Goal: Information Seeking & Learning: Find specific fact

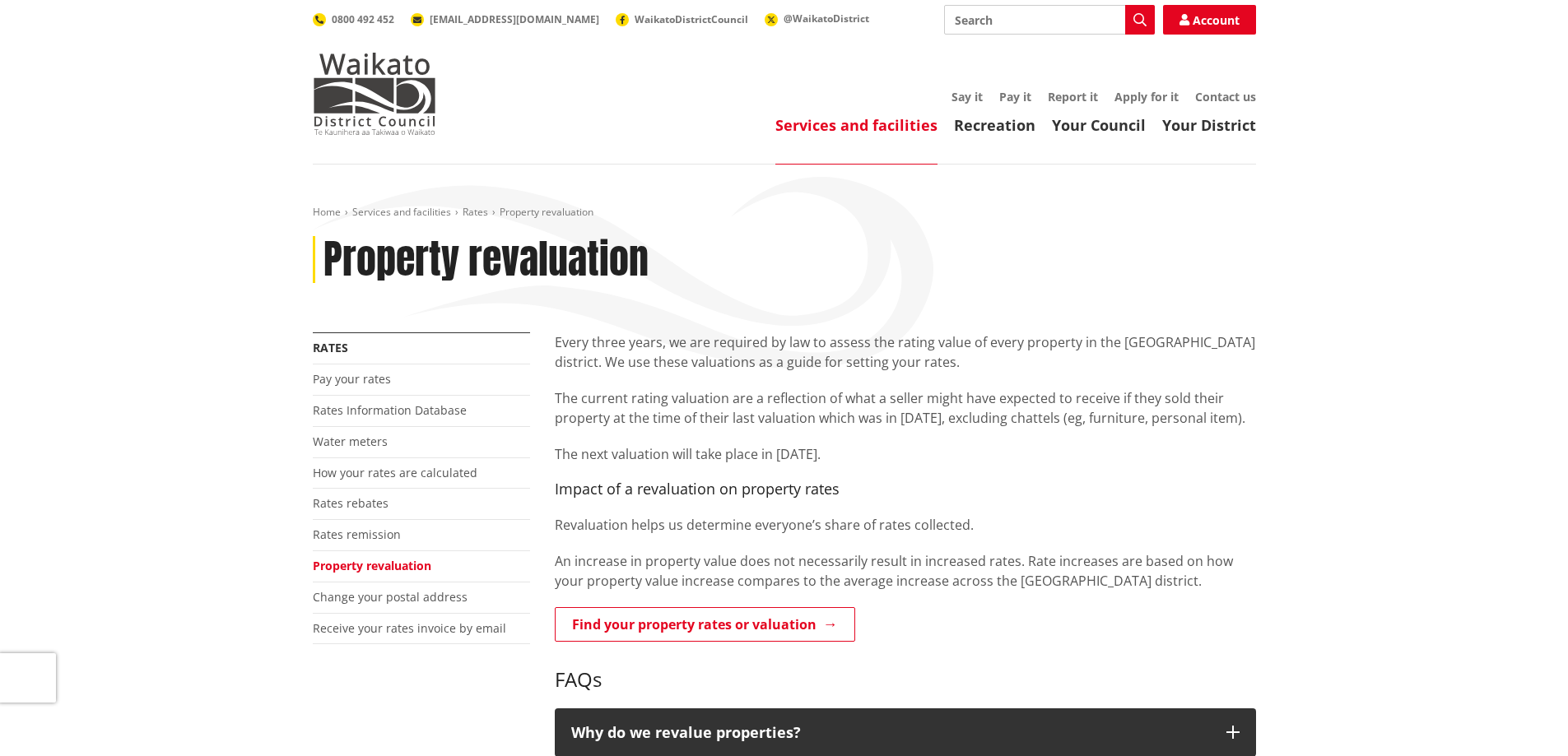
click at [1000, 22] on input "Search" at bounding box center [1050, 19] width 211 height 29
type input "cv"
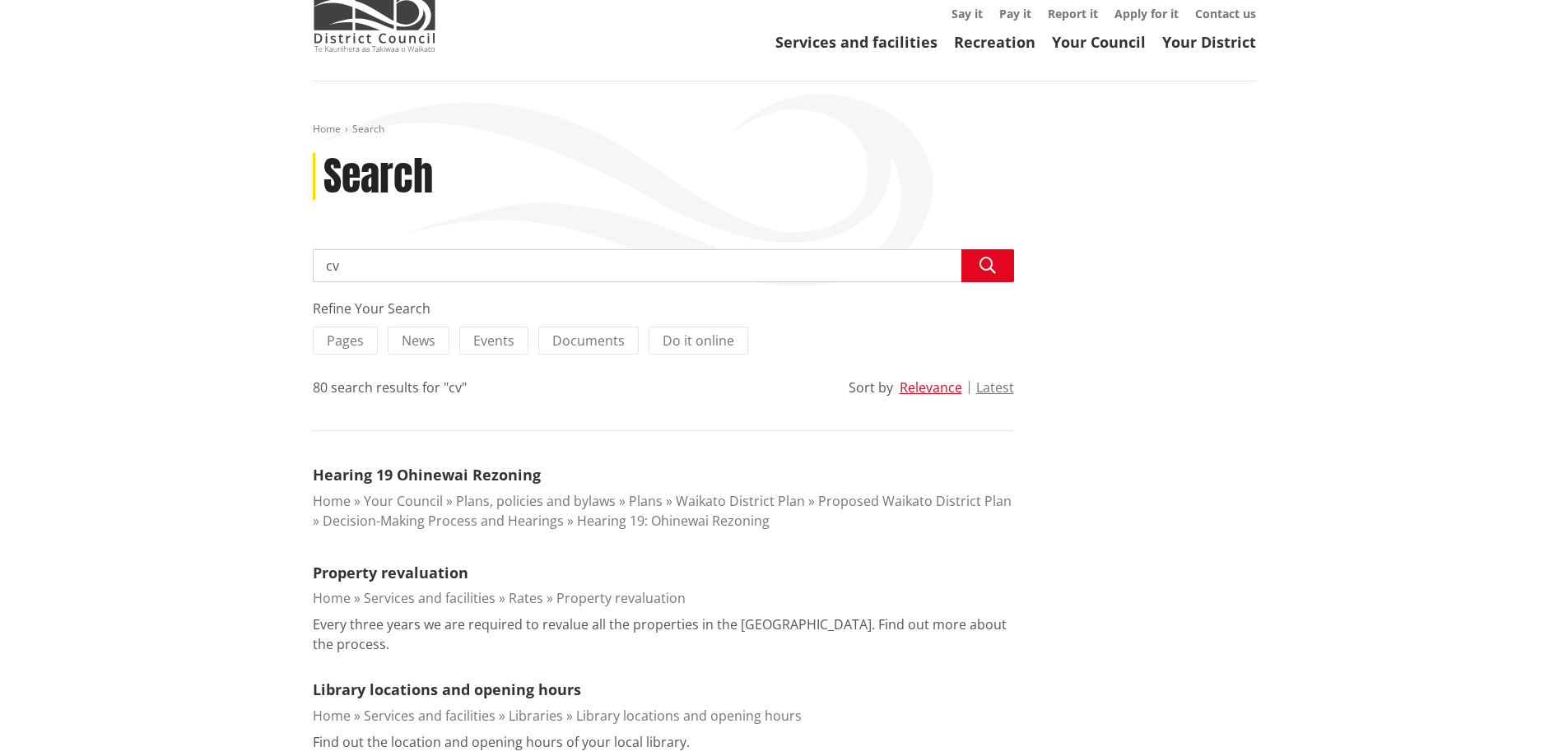
scroll to position [82, 0]
click at [401, 262] on input "cv" at bounding box center [663, 266] width 702 height 33
type input "c"
type input "9"
type input "19 waimaa lane"
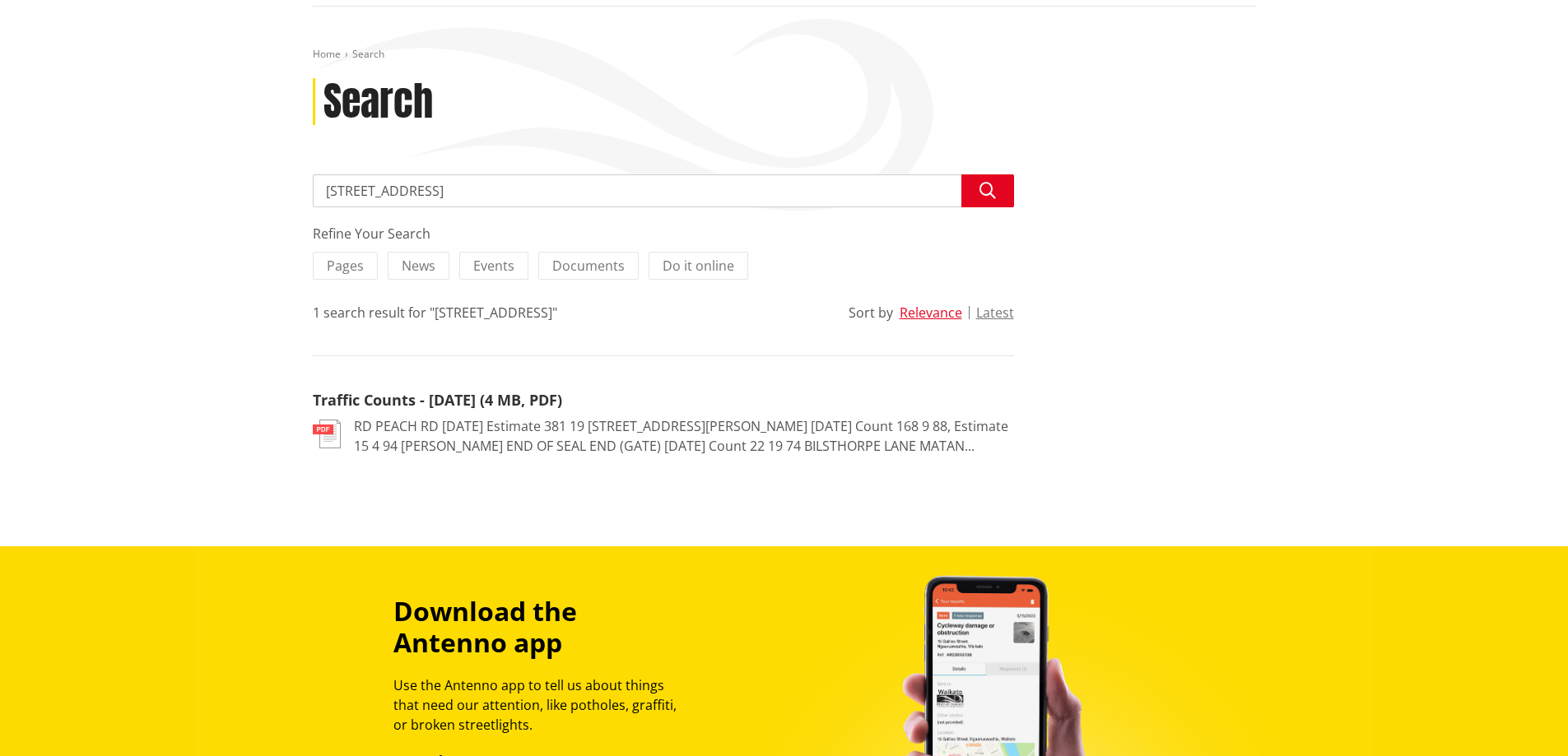
scroll to position [165, 0]
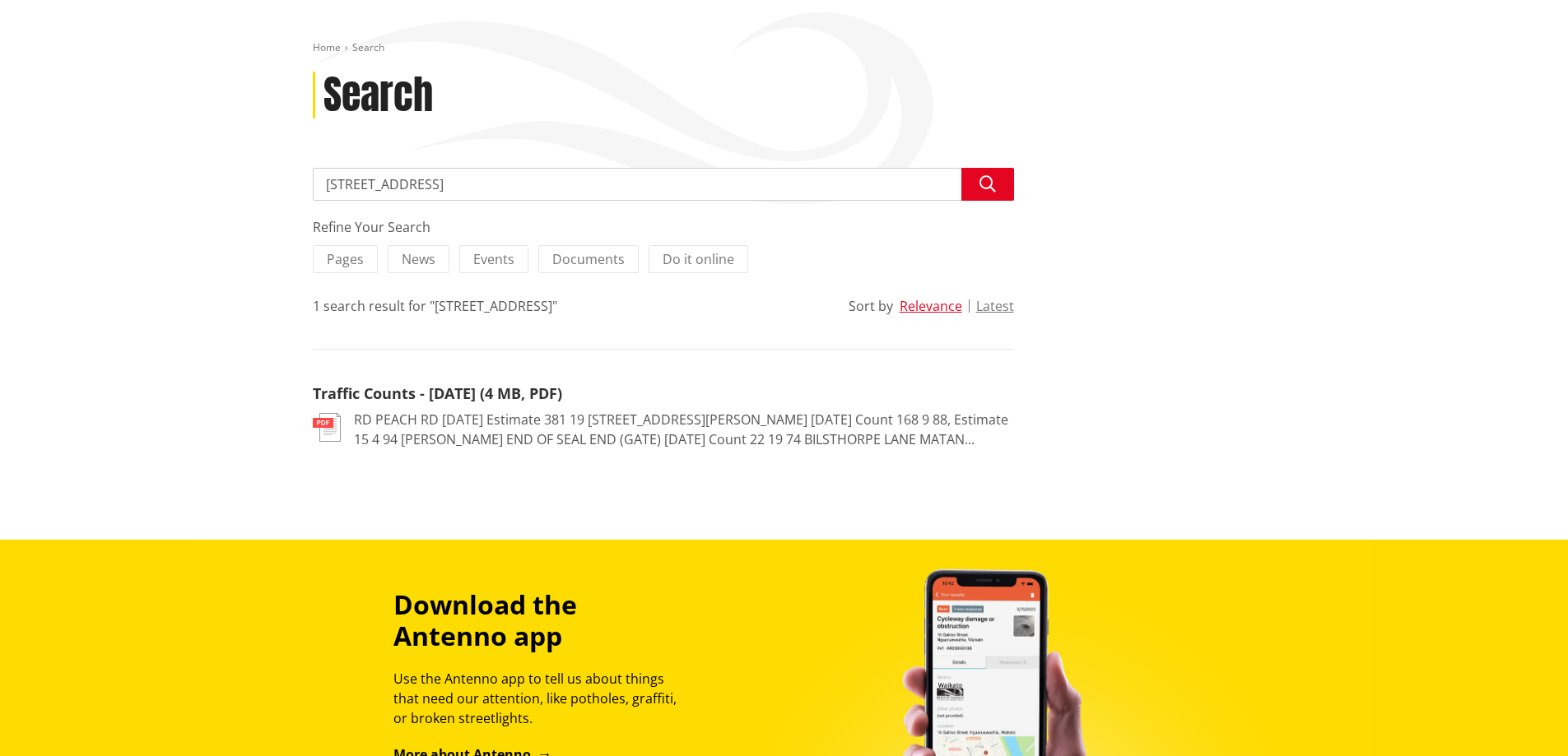
click at [417, 427] on p "RD PEACH RD 11/06/2024 Estimate 381 19 79 BALLARD RD PEACH RD SH 1B 14/08/2019 …" at bounding box center [684, 429] width 660 height 40
click at [340, 396] on link "Traffic Counts - July 2024 (4 MB, PDF)" at bounding box center [437, 393] width 250 height 20
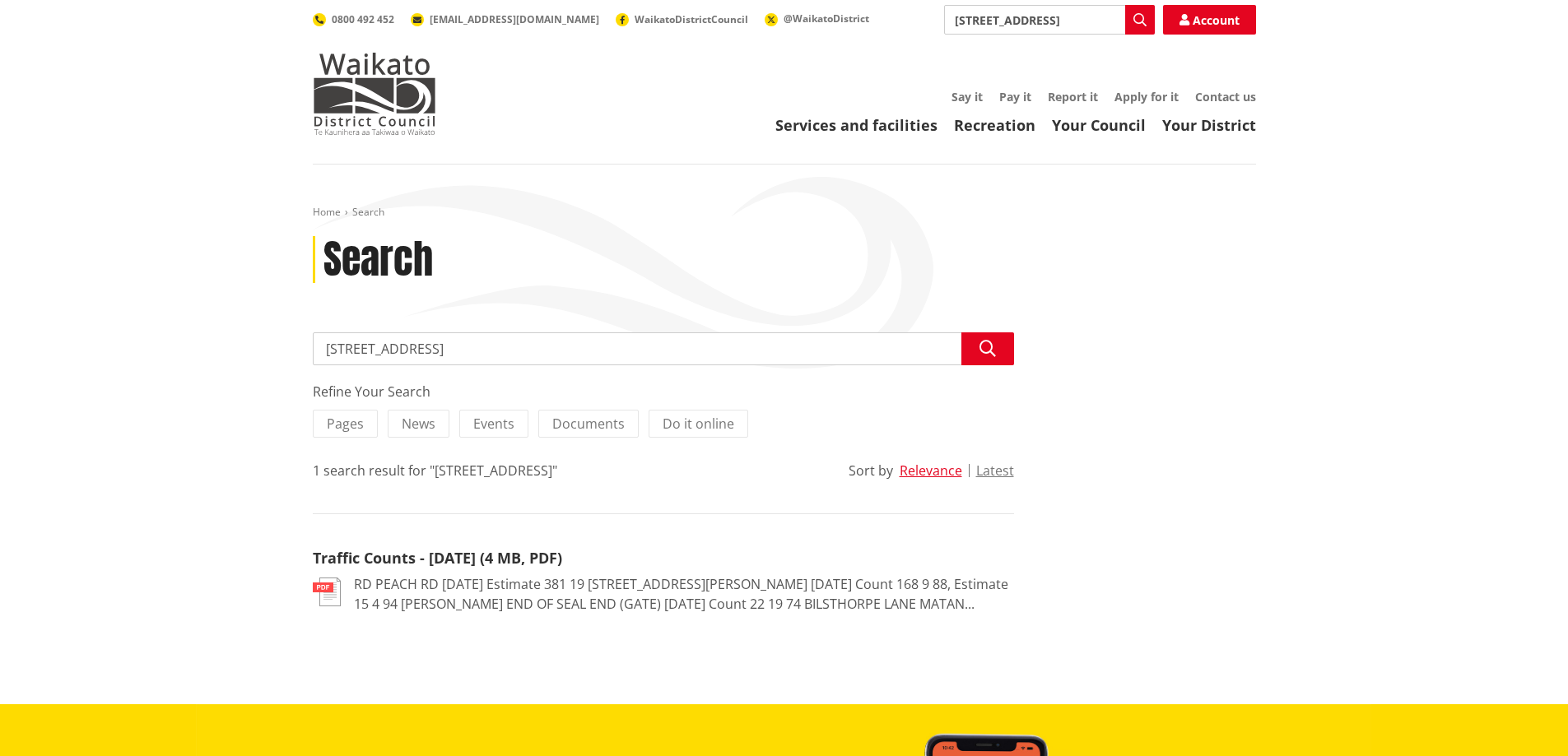
scroll to position [165, 0]
